Goal: Task Accomplishment & Management: Use online tool/utility

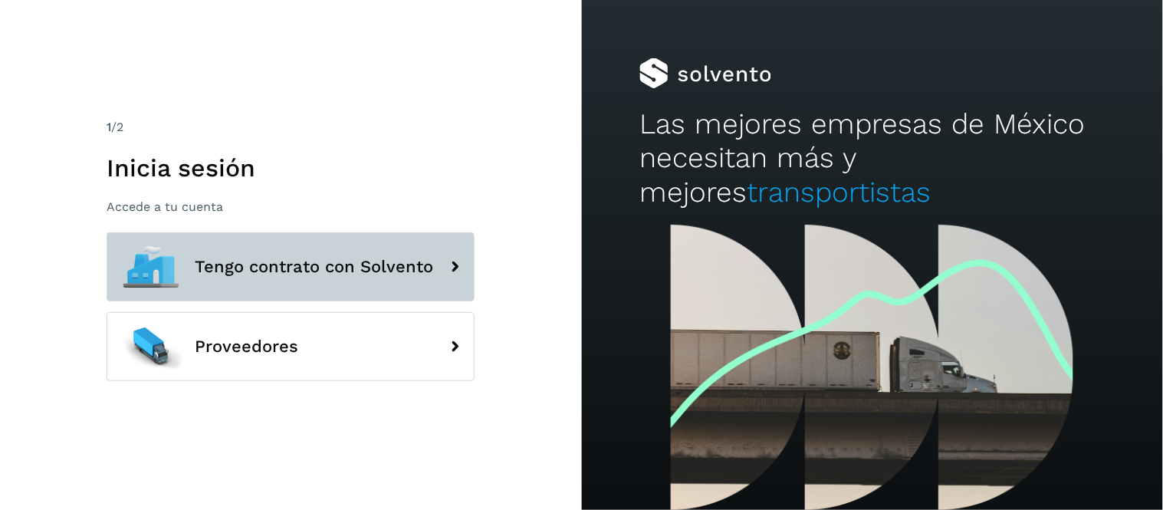
click at [320, 274] on span "Tengo contrato con Solvento" at bounding box center [314, 267] width 238 height 18
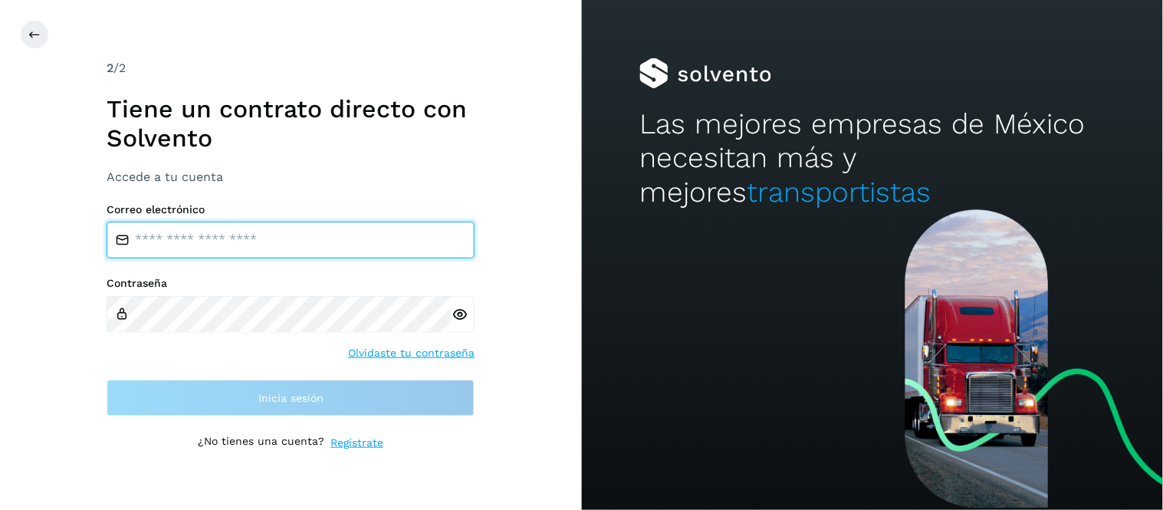
type input "**********"
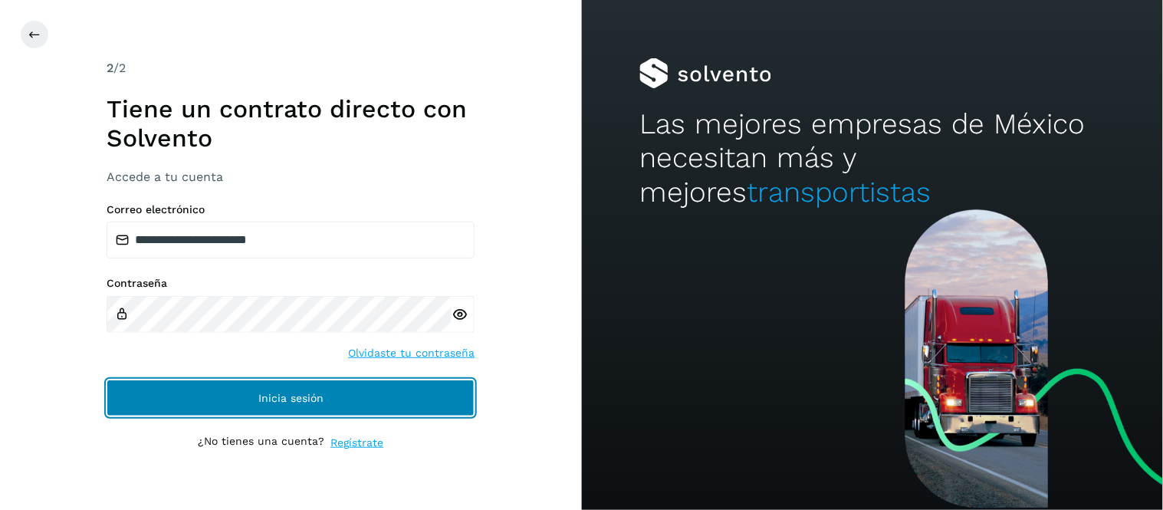
click at [348, 392] on button "Inicia sesión" at bounding box center [291, 397] width 368 height 37
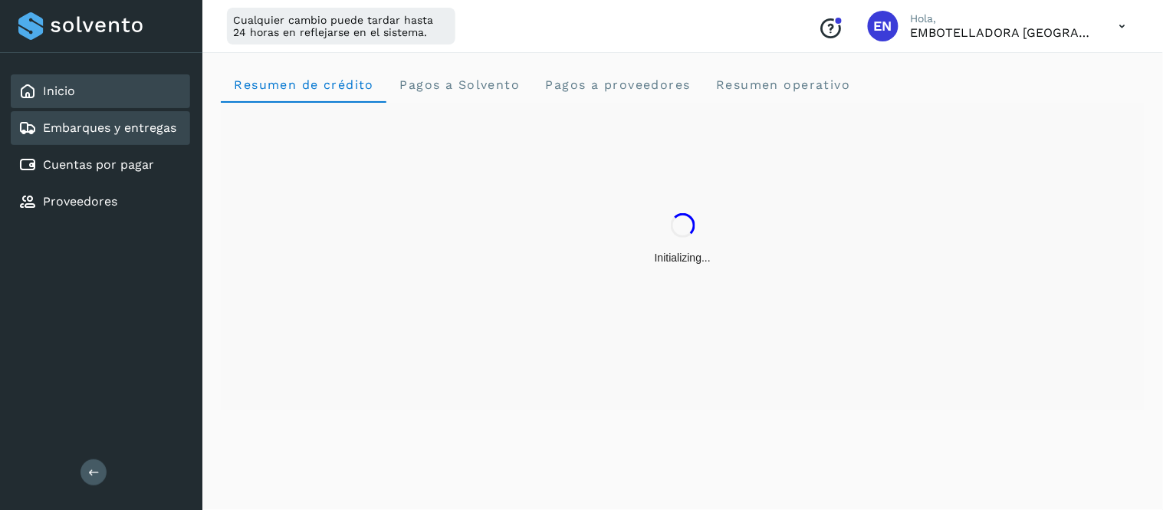
click at [166, 131] on link "Embarques y entregas" at bounding box center [109, 127] width 133 height 15
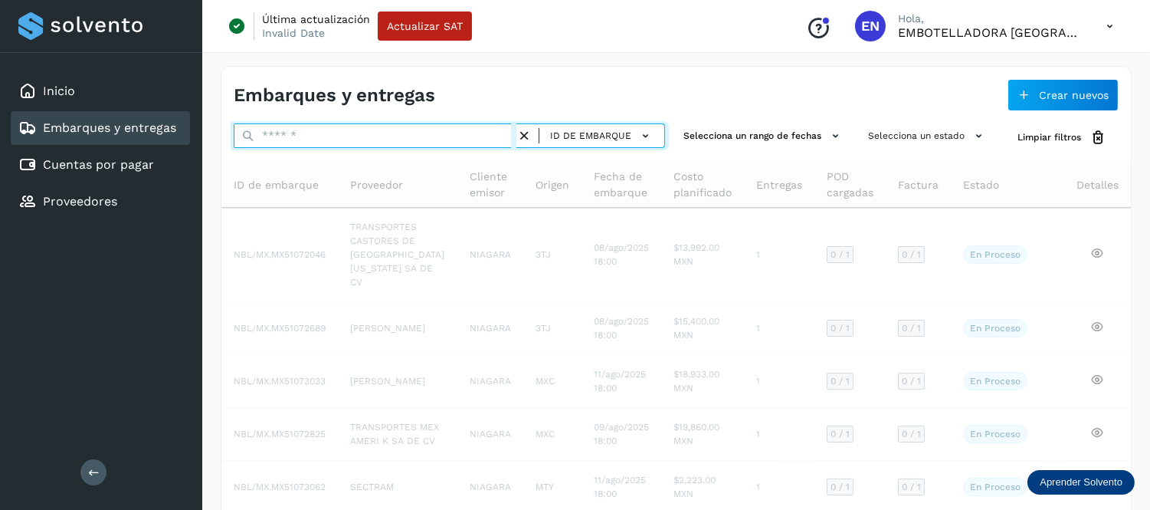
click at [277, 136] on input "text" at bounding box center [375, 135] width 283 height 25
paste input "**********"
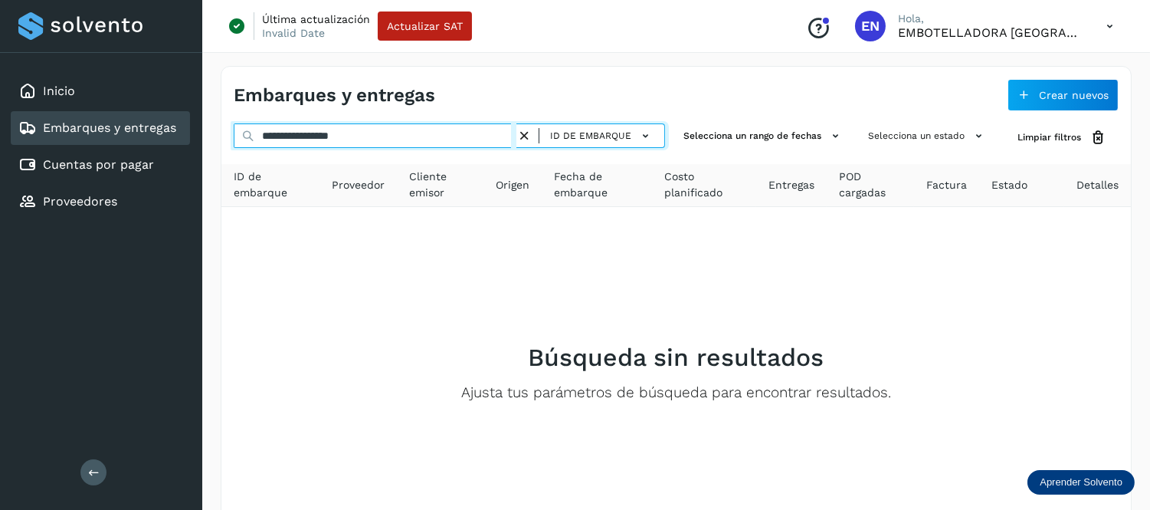
type input "**********"
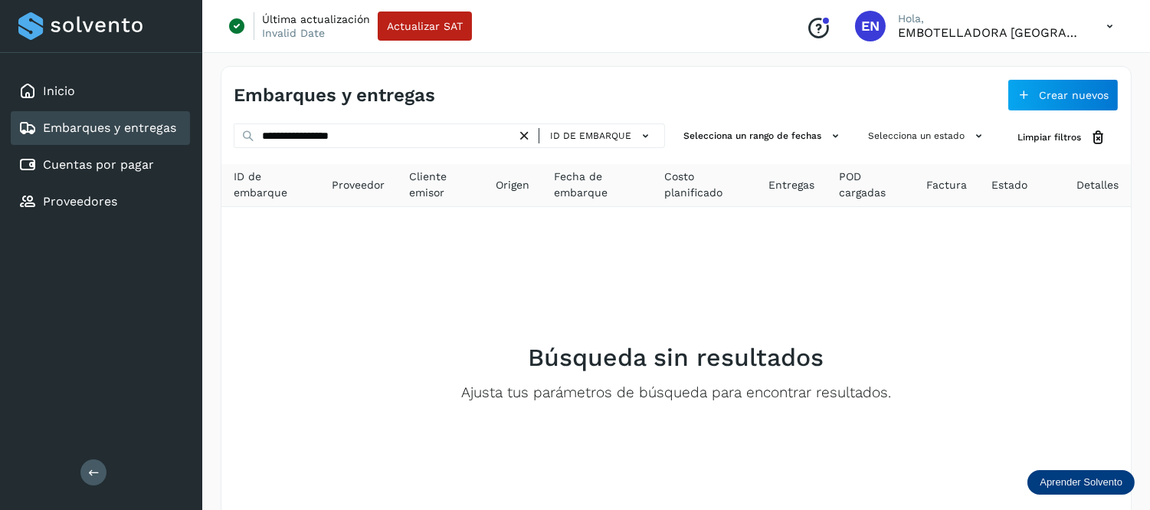
click at [523, 136] on icon at bounding box center [525, 136] width 16 height 16
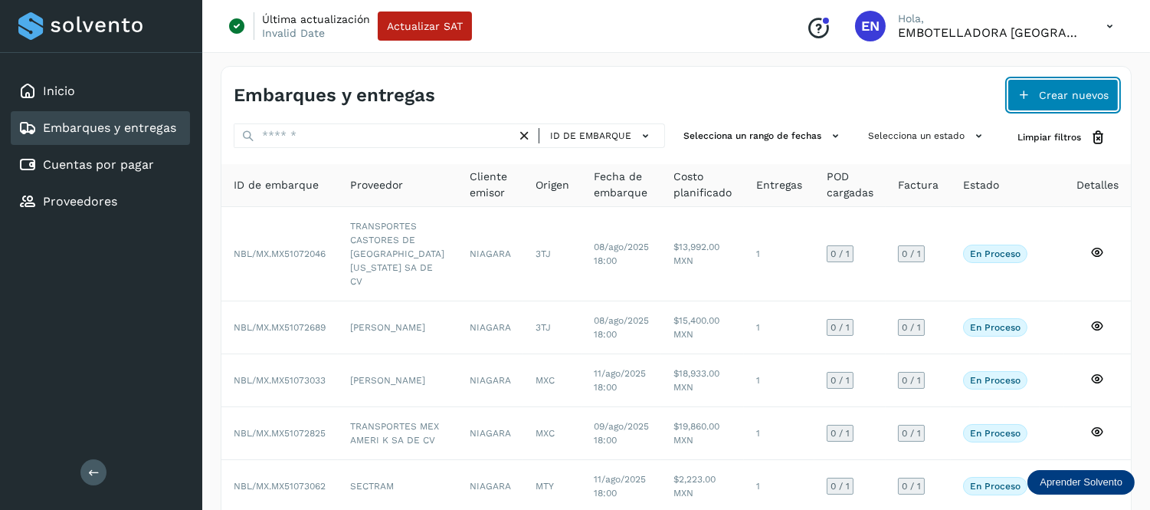
click at [1029, 96] on icon at bounding box center [1024, 95] width 12 height 12
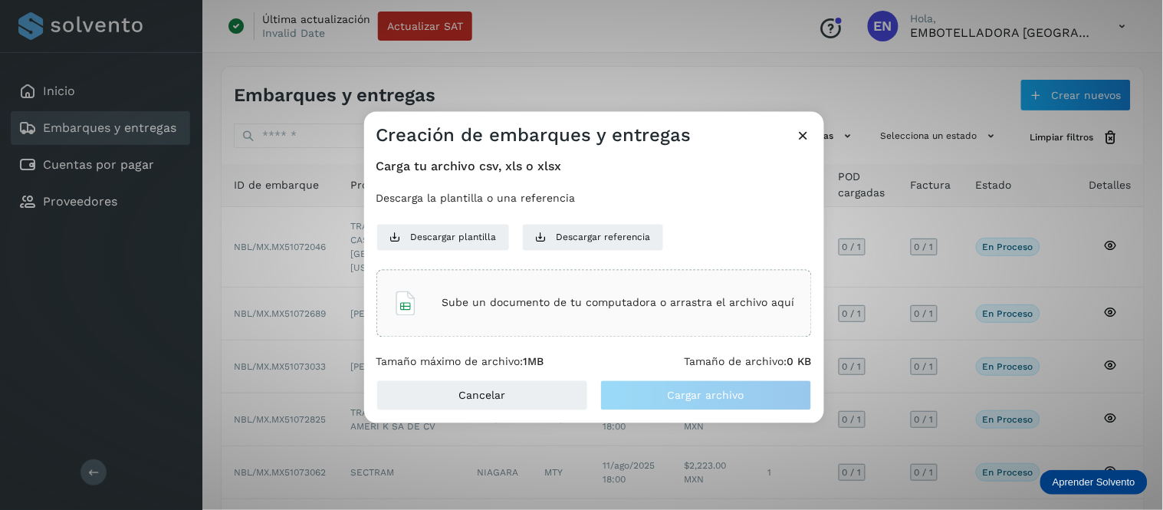
click at [494, 308] on p "Sube un documento de tu computadora o arrastra el archivo aquí" at bounding box center [618, 303] width 353 height 13
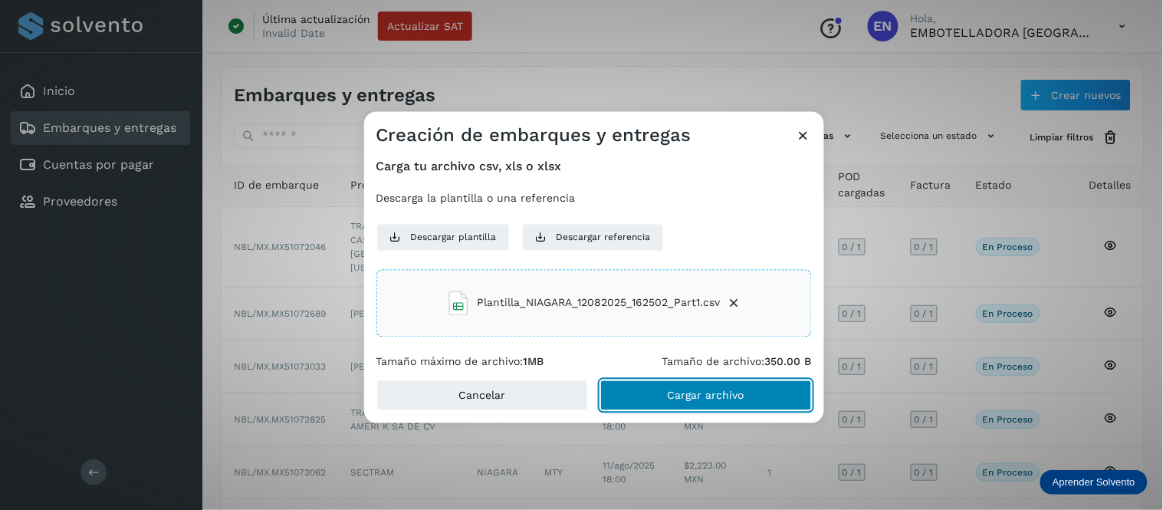
click at [724, 392] on span "Cargar archivo" at bounding box center [706, 395] width 77 height 11
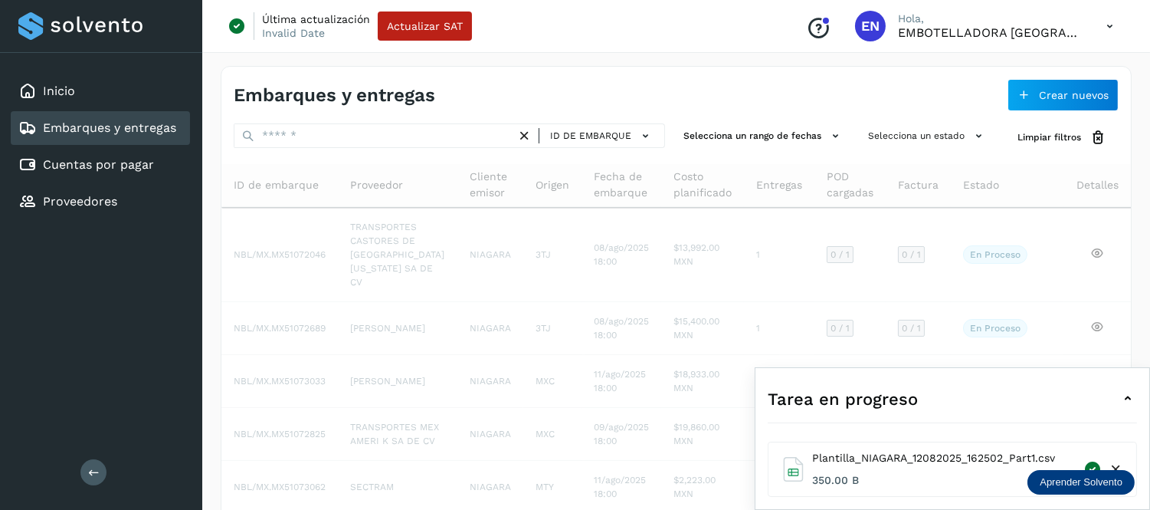
click at [1123, 400] on icon at bounding box center [1128, 398] width 18 height 18
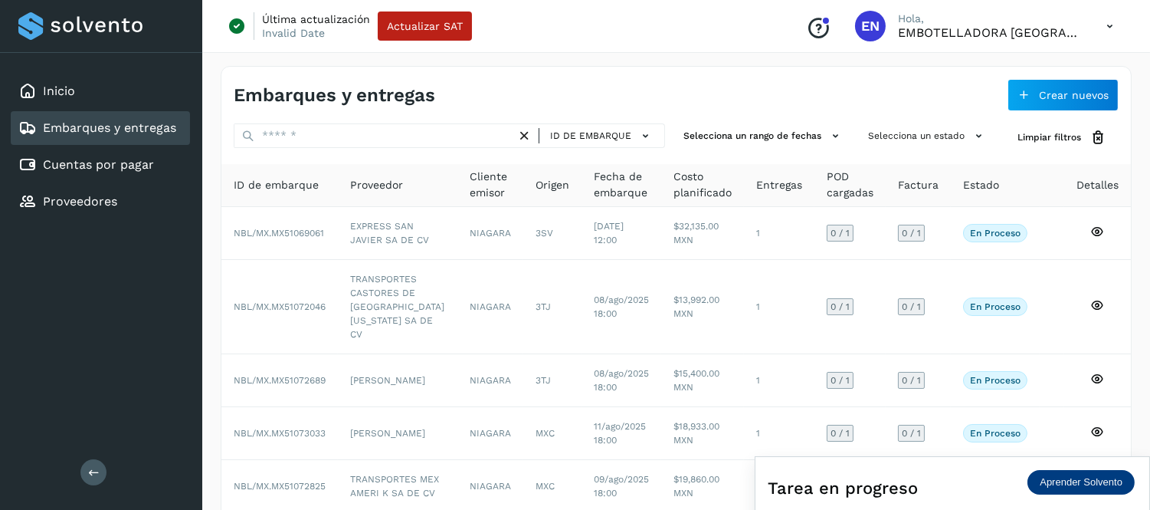
click at [1108, 27] on icon at bounding box center [1110, 26] width 31 height 31
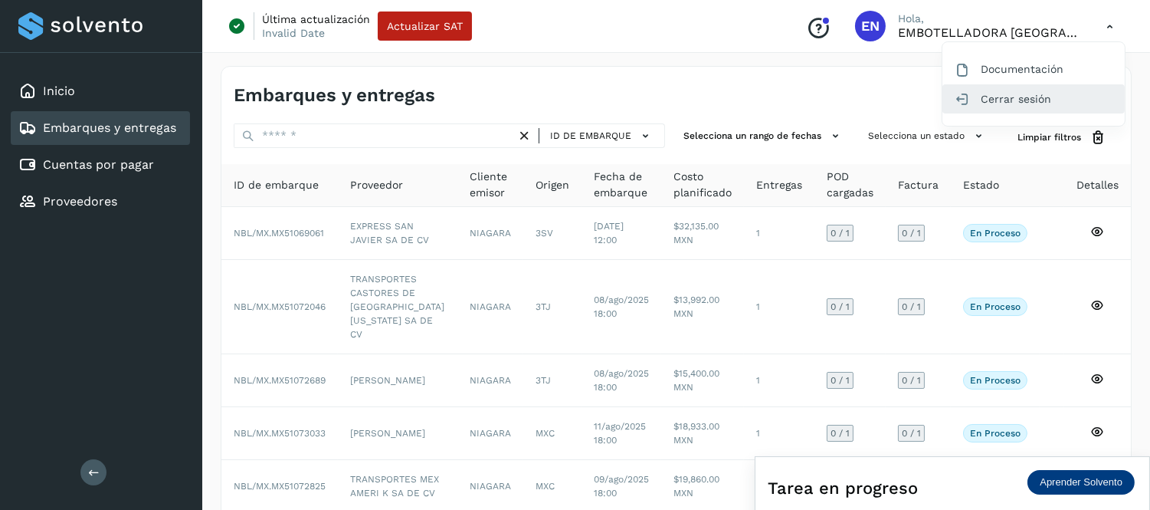
click at [992, 104] on div "Cerrar sesión" at bounding box center [1034, 98] width 182 height 29
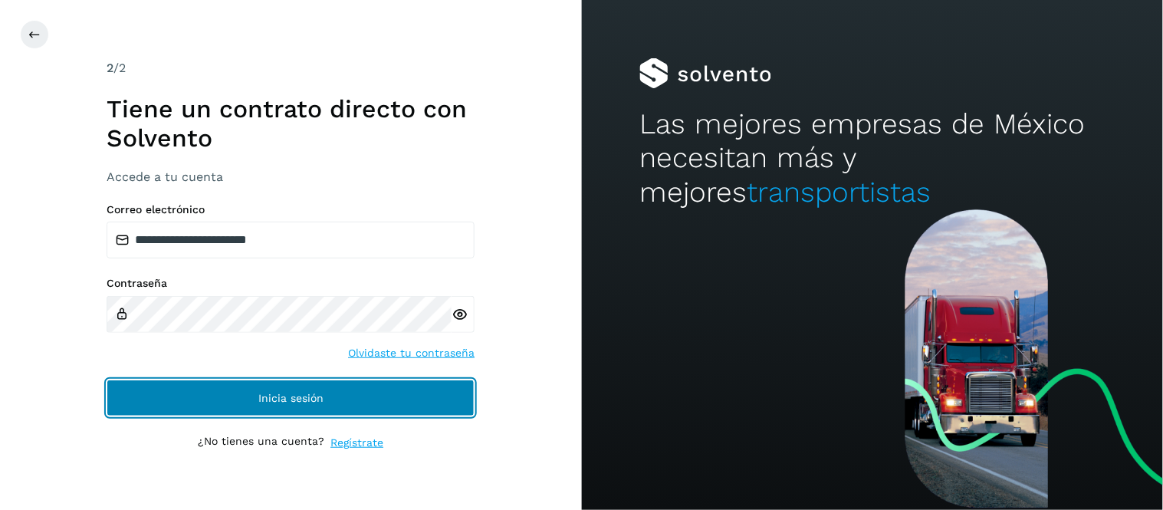
drag, startPoint x: 340, startPoint y: 399, endPoint x: 642, endPoint y: 476, distance: 310.8
click at [341, 399] on button "Inicia sesión" at bounding box center [291, 397] width 368 height 37
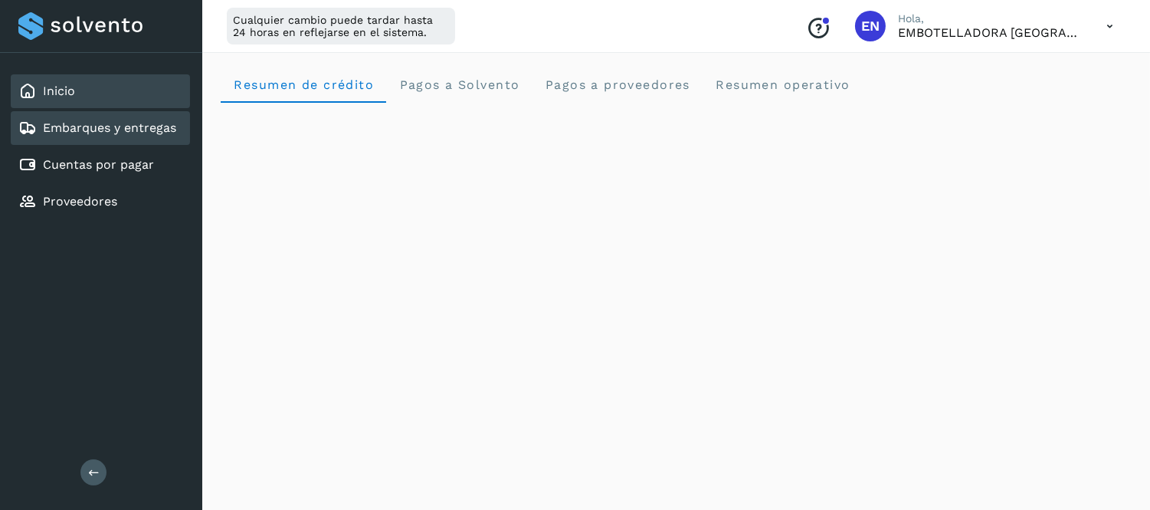
click at [113, 134] on div "Embarques y entregas" at bounding box center [97, 128] width 158 height 18
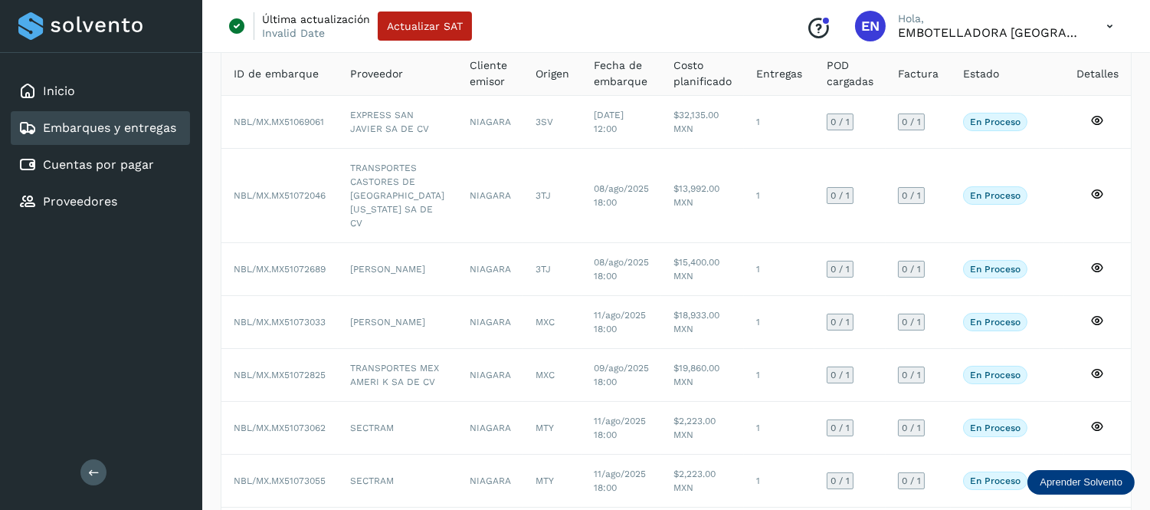
scroll to position [327, 0]
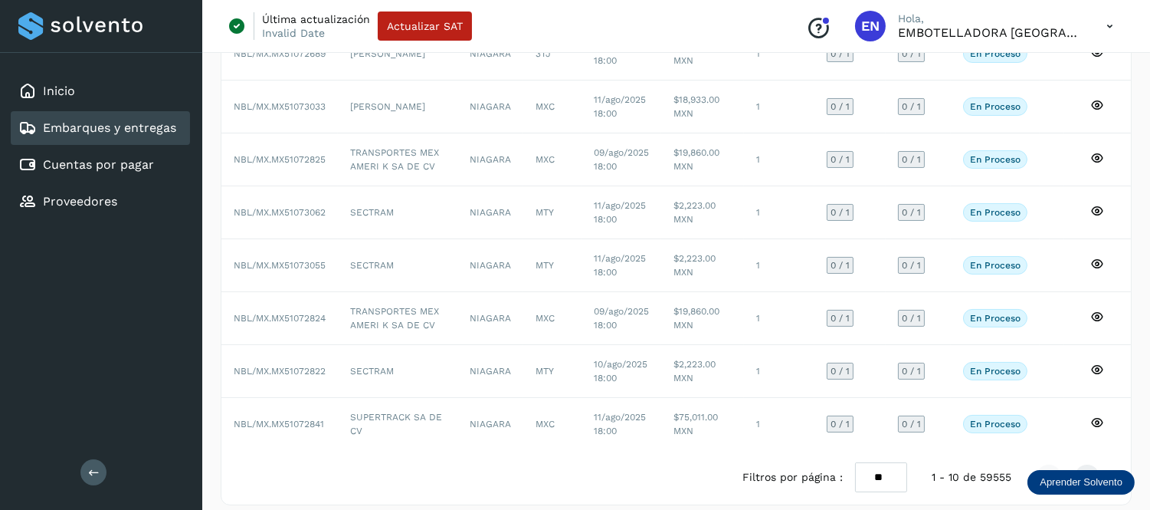
click at [1105, 24] on icon at bounding box center [1110, 26] width 31 height 31
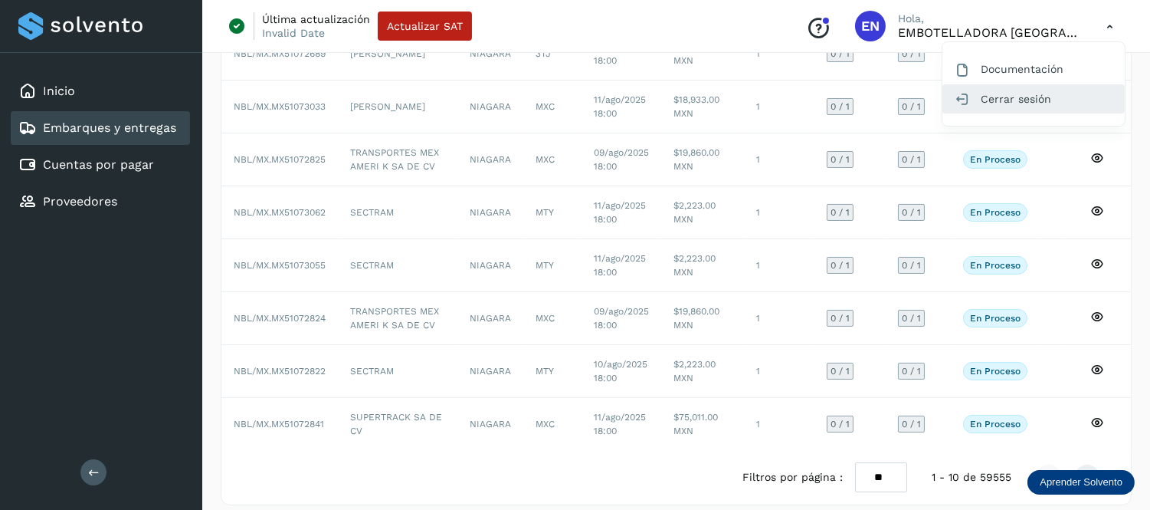
click at [1036, 95] on div "Cerrar sesión" at bounding box center [1034, 98] width 182 height 29
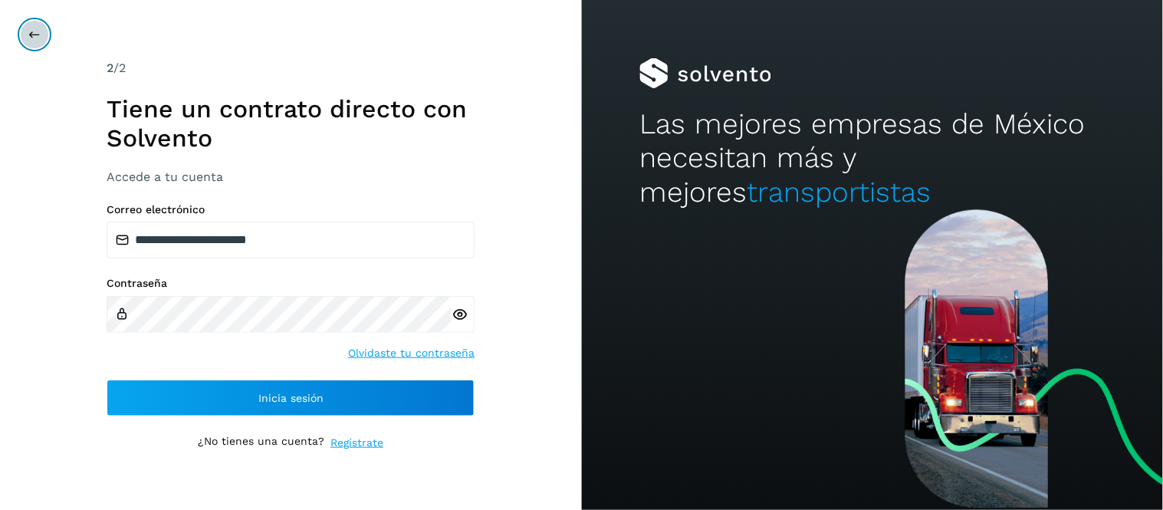
click at [32, 37] on icon at bounding box center [34, 34] width 12 height 12
